Goal: Navigation & Orientation: Find specific page/section

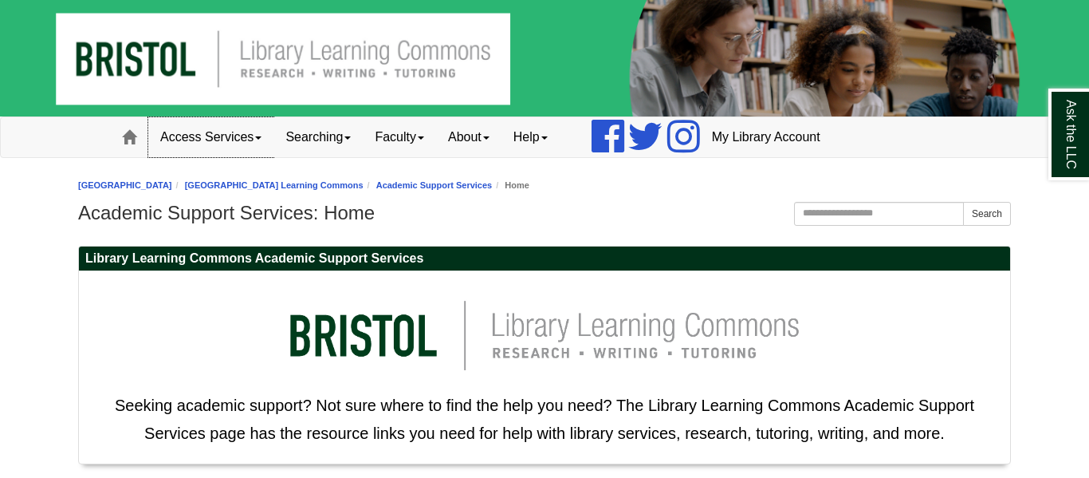
click at [226, 134] on link "Access Services" at bounding box center [210, 137] width 125 height 40
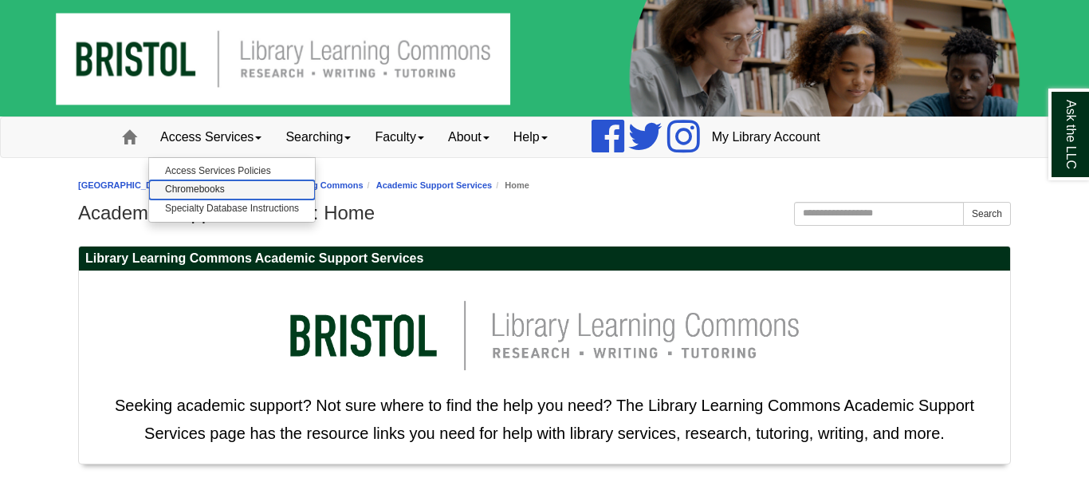
click at [218, 192] on link "Chromebooks" at bounding box center [232, 189] width 166 height 18
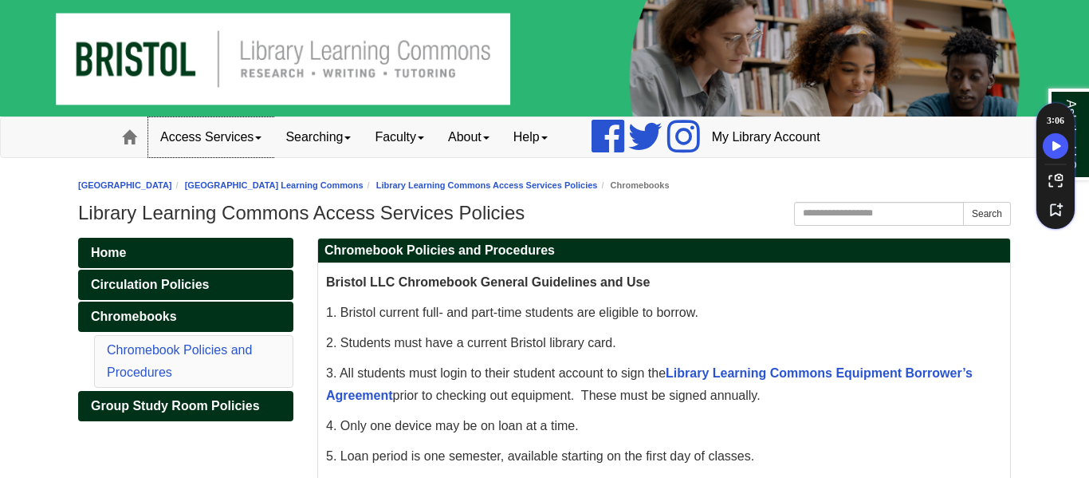
click at [202, 133] on link "Access Services" at bounding box center [210, 137] width 125 height 40
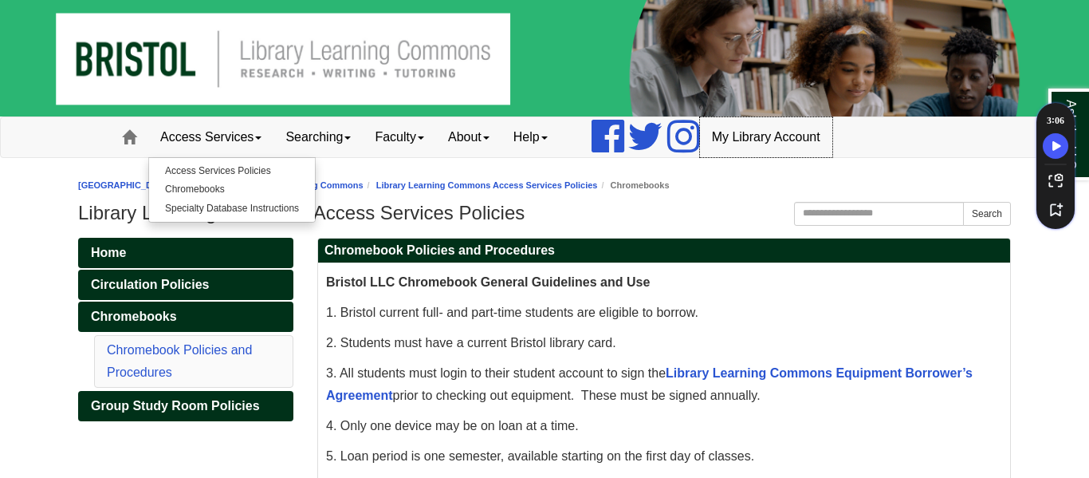
click at [804, 139] on link "My Library Account" at bounding box center [766, 137] width 132 height 40
